Goal: Book appointment/travel/reservation

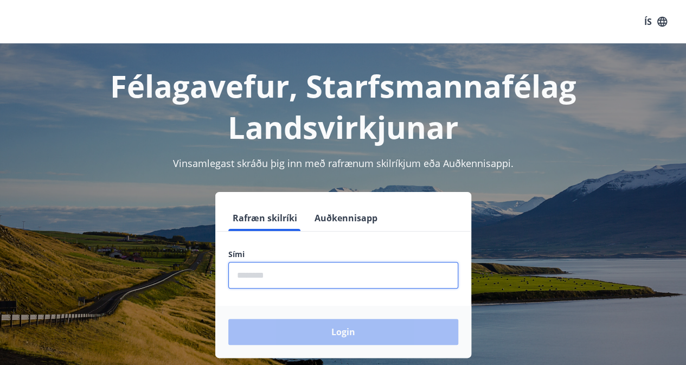
click at [285, 278] on input "phone" at bounding box center [343, 275] width 230 height 27
type input "********"
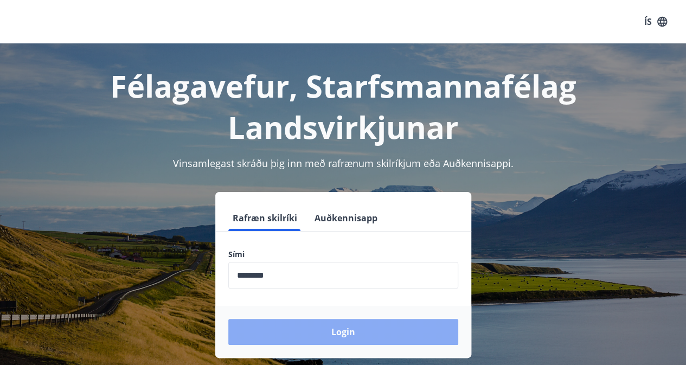
click at [353, 336] on button "Login" at bounding box center [343, 332] width 230 height 26
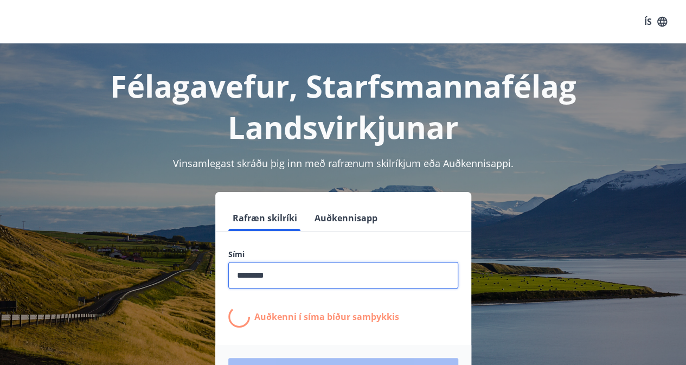
click at [302, 270] on input "phone" at bounding box center [343, 275] width 230 height 27
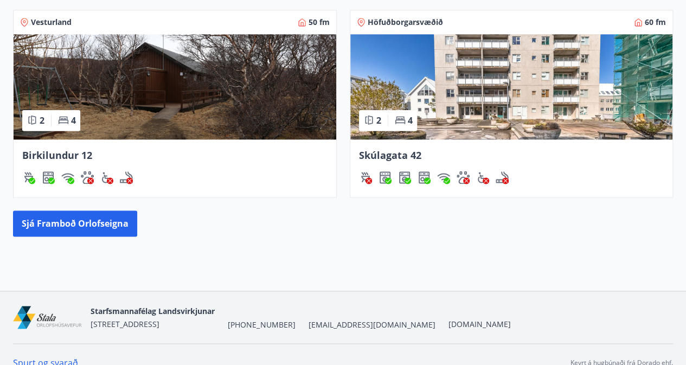
scroll to position [665, 0]
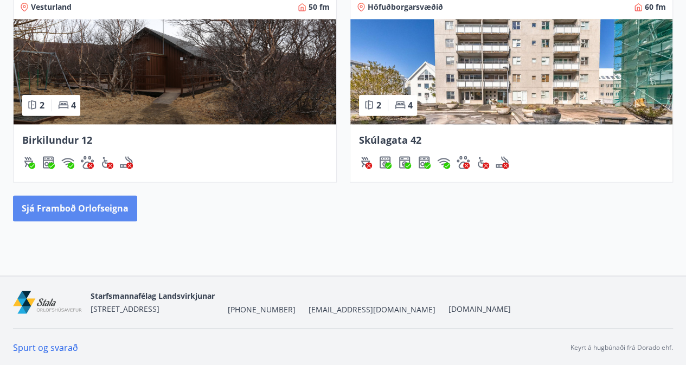
click at [109, 212] on button "Sjá framboð orlofseigna" at bounding box center [75, 208] width 124 height 26
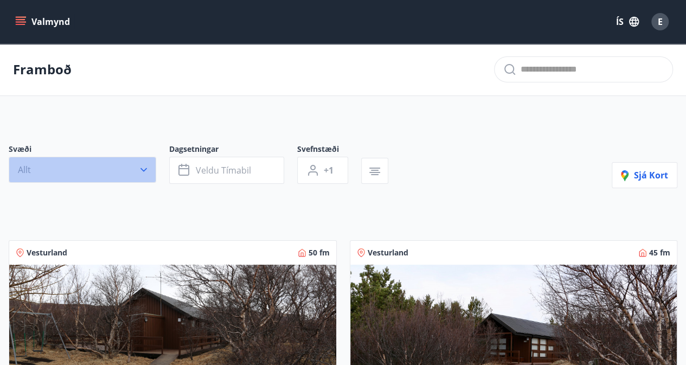
click at [132, 171] on button "Allt" at bounding box center [83, 170] width 148 height 26
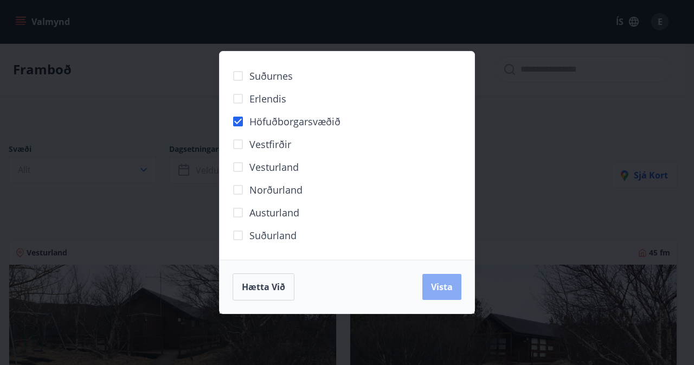
click at [424, 276] on button "Vista" at bounding box center [442, 287] width 39 height 26
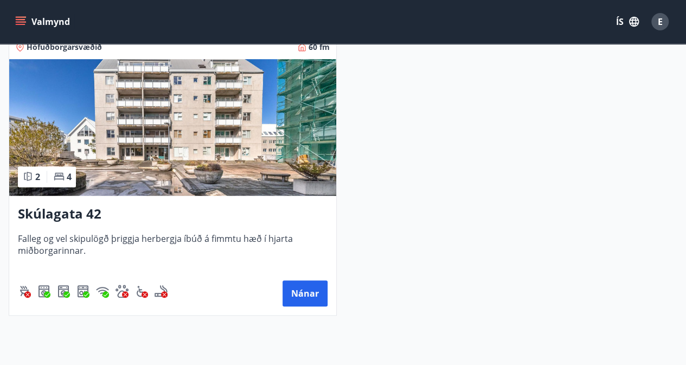
scroll to position [232, 0]
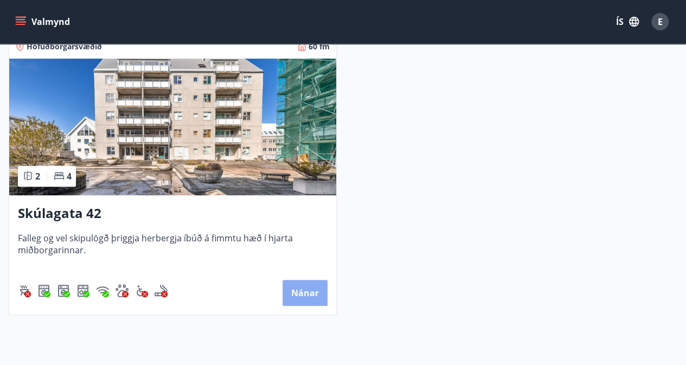
click at [311, 290] on button "Nánar" at bounding box center [305, 293] width 45 height 26
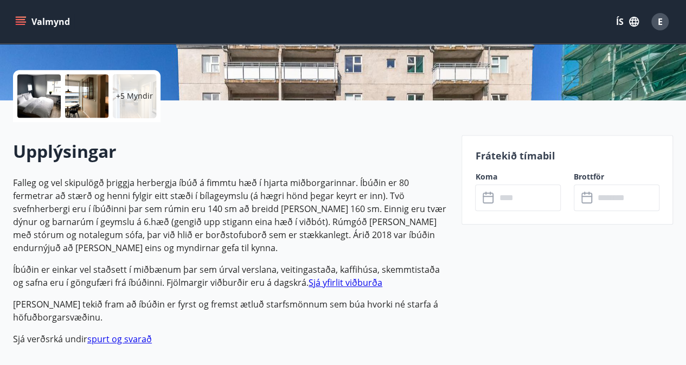
scroll to position [244, 0]
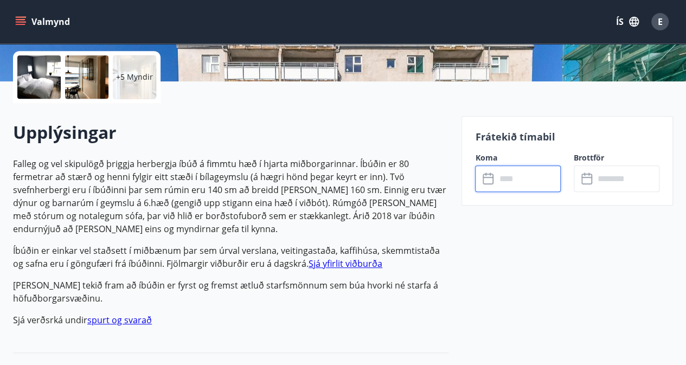
click at [500, 182] on input "text" at bounding box center [528, 178] width 65 height 27
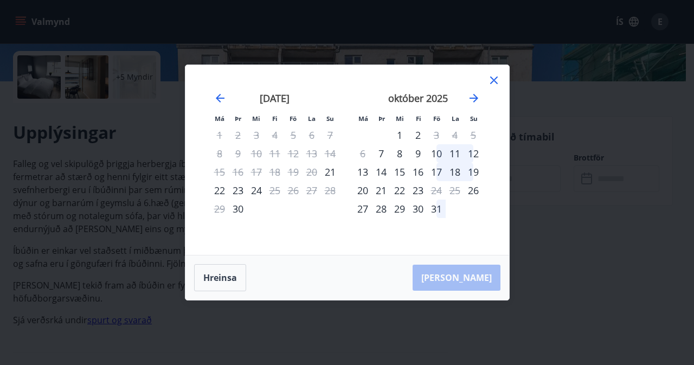
click at [494, 83] on icon at bounding box center [494, 80] width 13 height 13
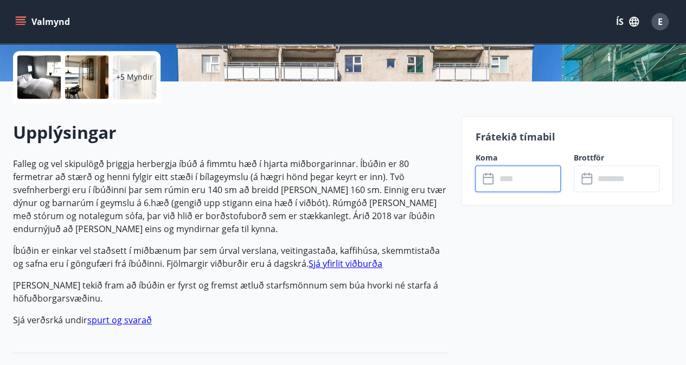
scroll to position [0, 0]
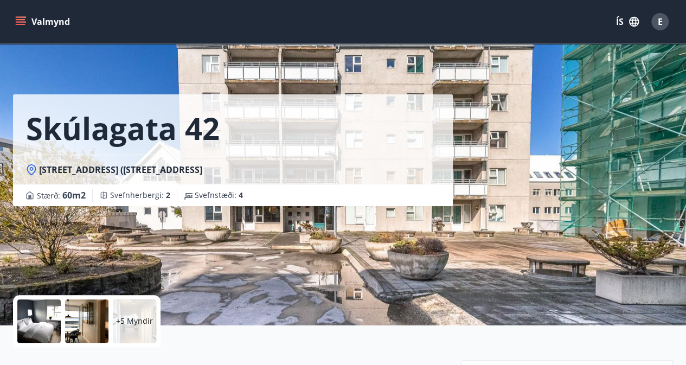
click at [43, 14] on button "Valmynd" at bounding box center [43, 22] width 61 height 20
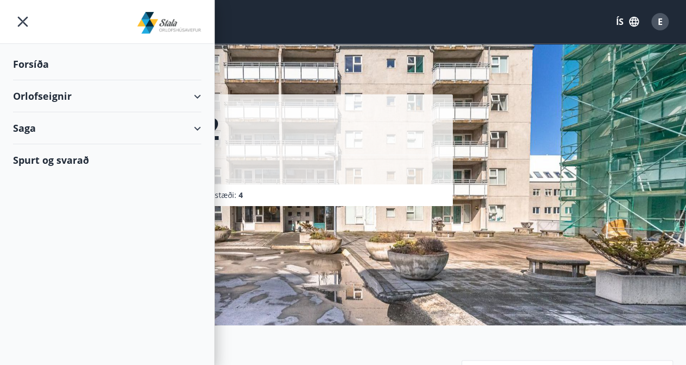
click at [46, 96] on div "Orlofseignir" at bounding box center [107, 96] width 188 height 32
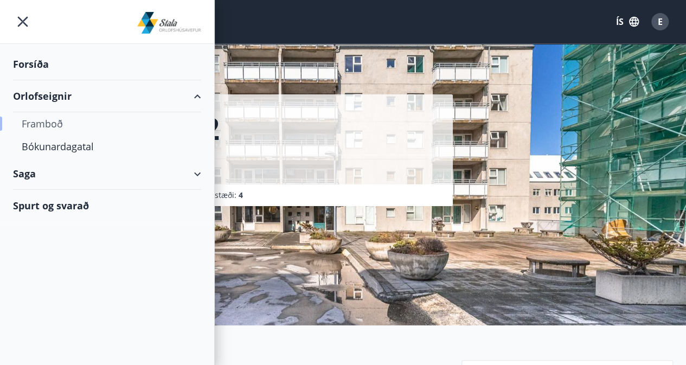
click at [47, 120] on div "Framboð" at bounding box center [107, 123] width 171 height 23
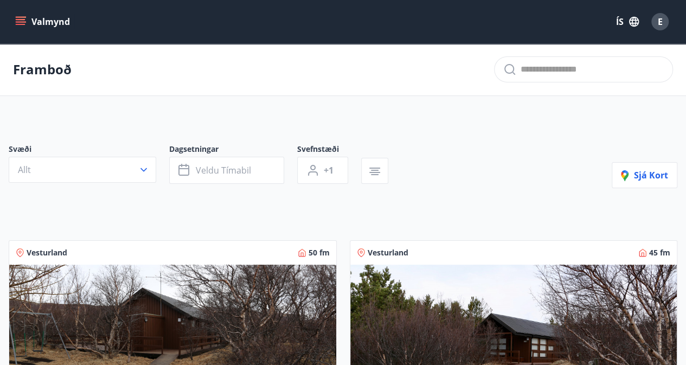
click at [49, 16] on button "Valmynd" at bounding box center [43, 22] width 61 height 20
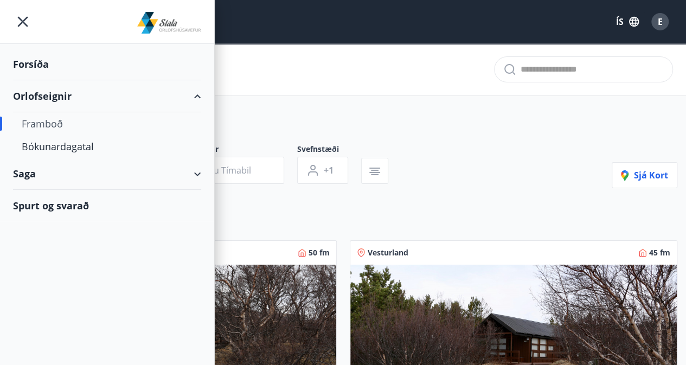
click at [64, 98] on div "Orlofseignir" at bounding box center [107, 96] width 188 height 32
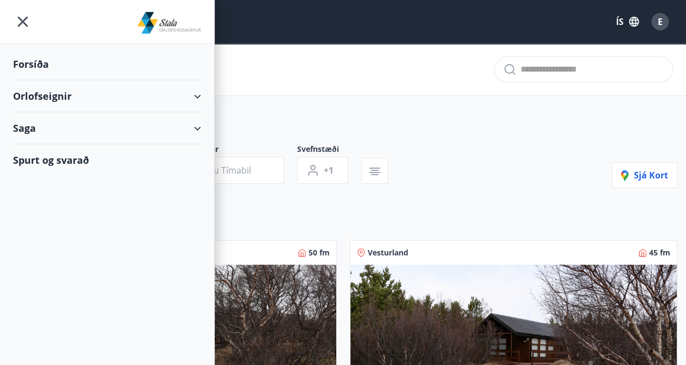
click at [64, 98] on div "Orlofseignir" at bounding box center [107, 96] width 188 height 32
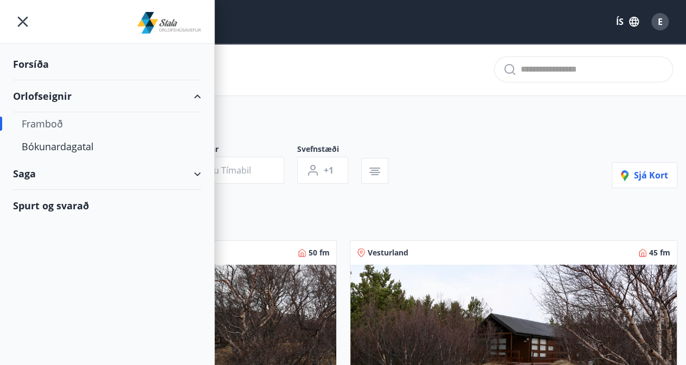
click at [54, 118] on div "Framboð" at bounding box center [107, 123] width 171 height 23
click at [91, 145] on div "Bókunardagatal" at bounding box center [107, 146] width 171 height 23
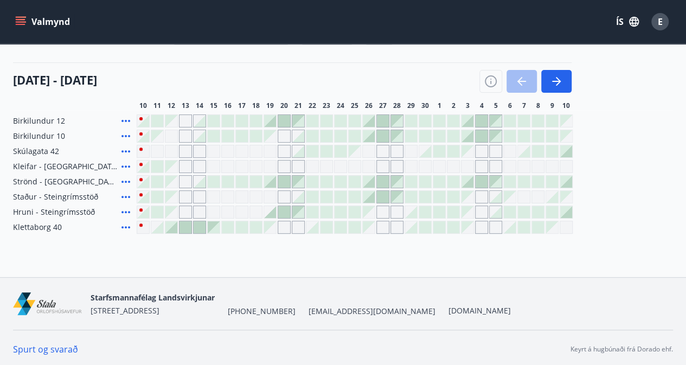
scroll to position [115, 0]
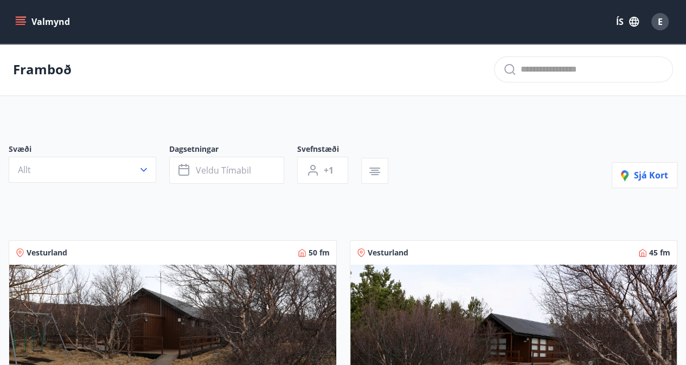
click at [44, 23] on button "Valmynd" at bounding box center [43, 22] width 61 height 20
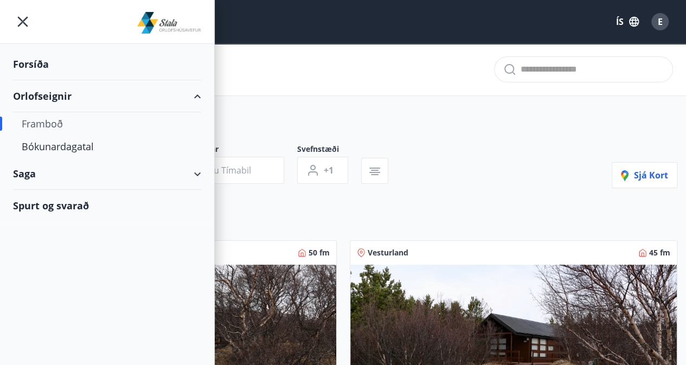
click at [31, 65] on div "Forsíða" at bounding box center [107, 64] width 188 height 32
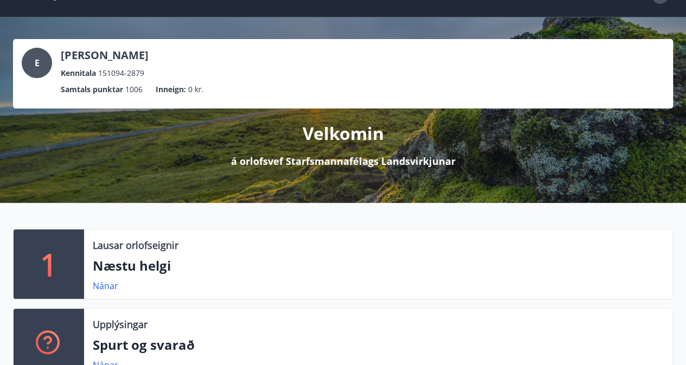
scroll to position [27, 0]
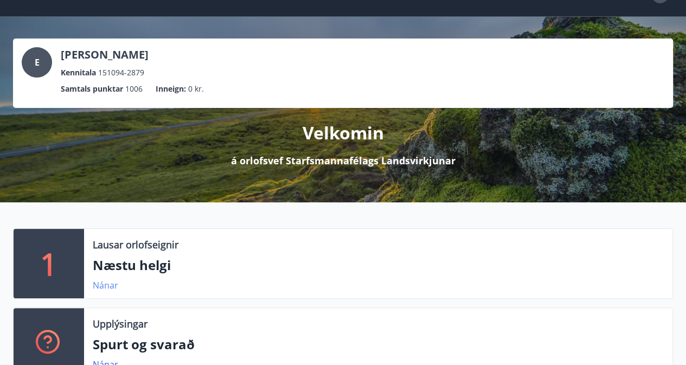
click at [109, 286] on link "Nánar" at bounding box center [105, 285] width 25 height 12
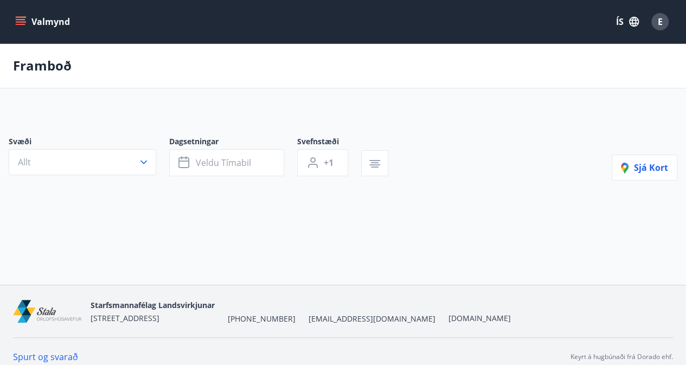
type input "*"
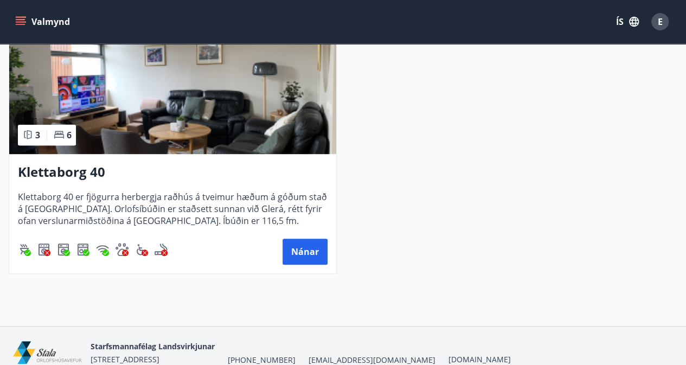
scroll to position [266, 0]
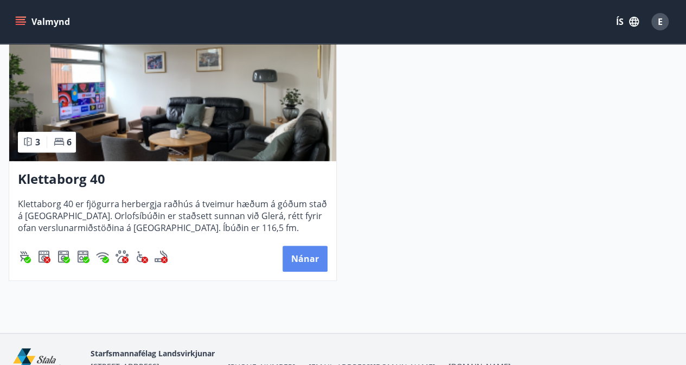
click at [305, 252] on button "Nánar" at bounding box center [305, 259] width 45 height 26
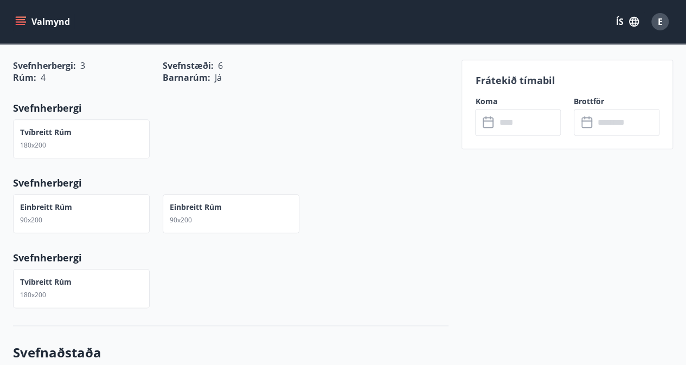
scroll to position [487, 0]
click at [494, 129] on icon at bounding box center [489, 122] width 13 height 13
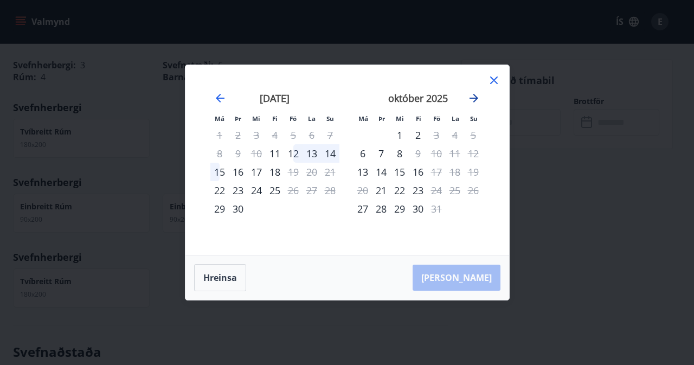
click at [473, 99] on icon "Move forward to switch to the next month." at bounding box center [474, 98] width 13 height 13
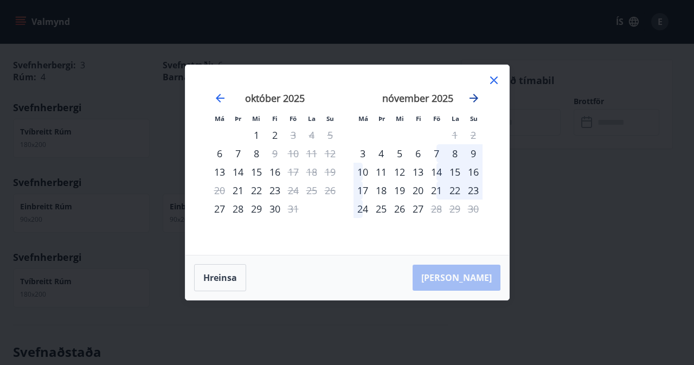
click at [473, 99] on icon "Move forward to switch to the next month." at bounding box center [474, 98] width 13 height 13
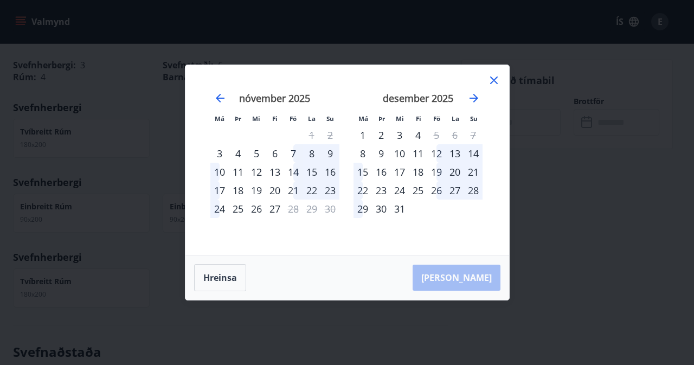
click at [495, 85] on icon at bounding box center [494, 80] width 13 height 13
